Goal: Find specific page/section: Find specific page/section

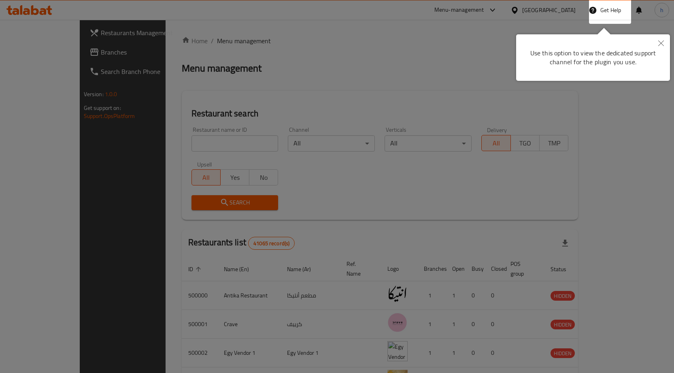
click at [663, 40] on icon "Close" at bounding box center [661, 43] width 6 height 6
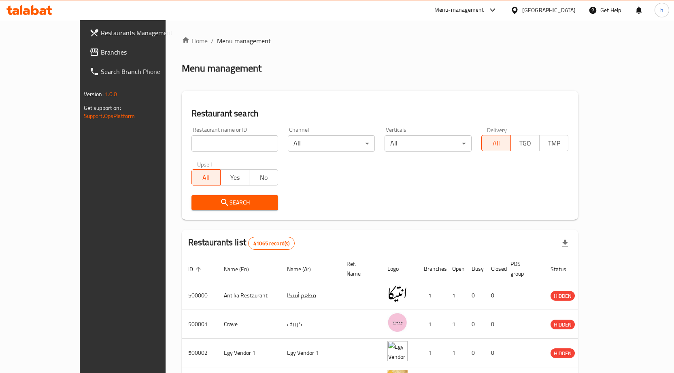
click at [573, 14] on div "[GEOGRAPHIC_DATA]" at bounding box center [548, 10] width 53 height 9
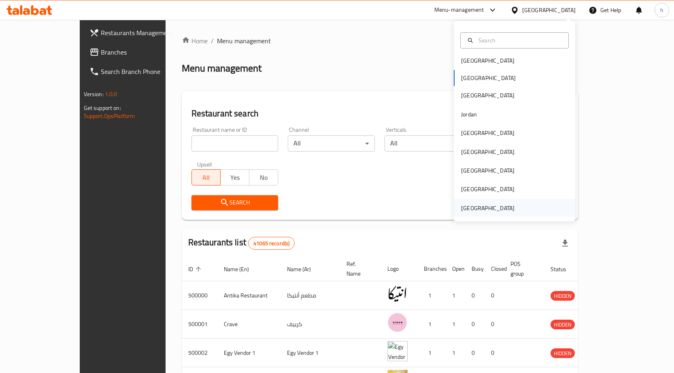
scroll to position [4, 0]
click at [505, 211] on div "[GEOGRAPHIC_DATA]" at bounding box center [487, 207] width 53 height 9
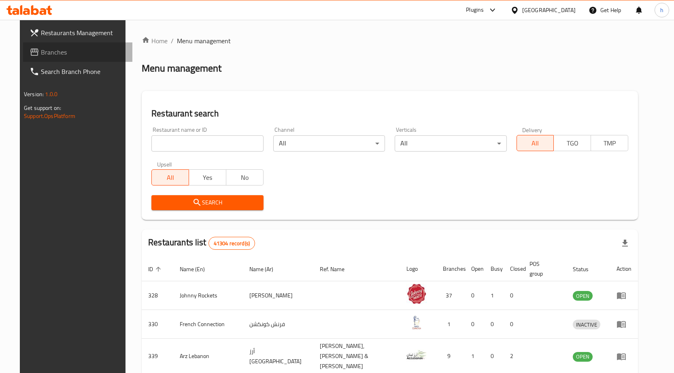
click at [41, 50] on span "Branches" at bounding box center [83, 52] width 85 height 10
